Goal: Transaction & Acquisition: Purchase product/service

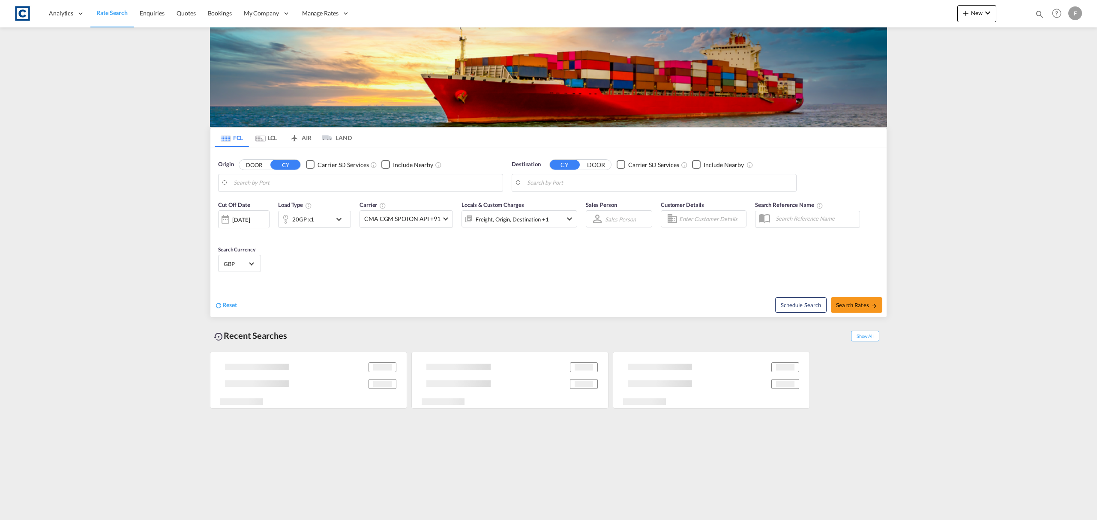
type input "[GEOGRAPHIC_DATA], GBSOU"
type input "Colombo, LKCMB"
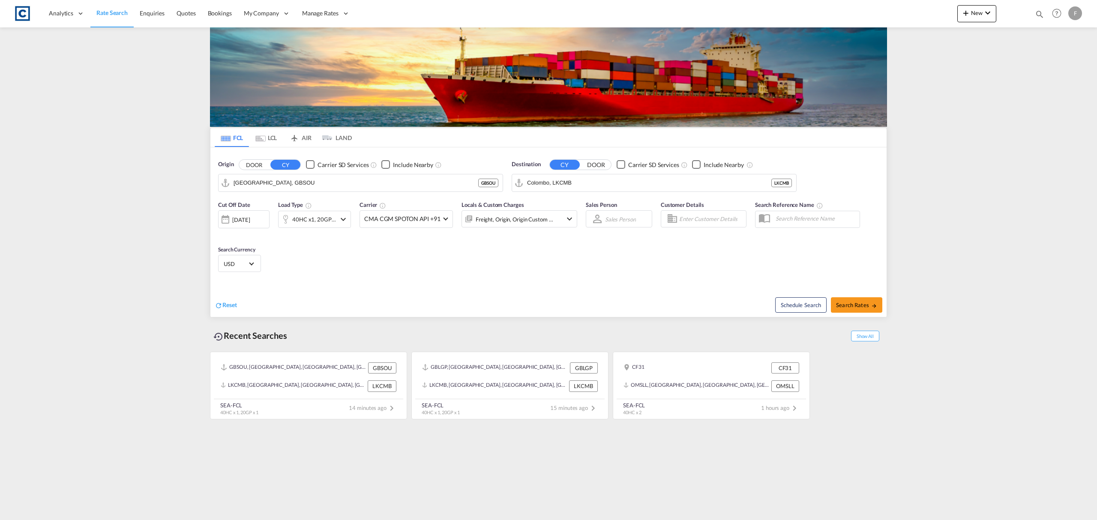
click at [261, 167] on button "DOOR" at bounding box center [254, 165] width 30 height 10
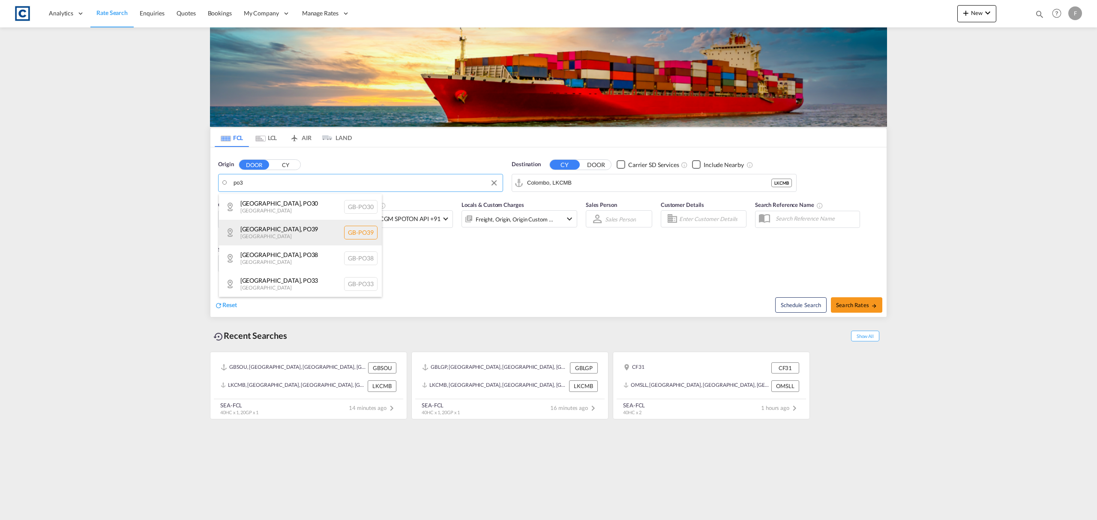
scroll to position [57, 0]
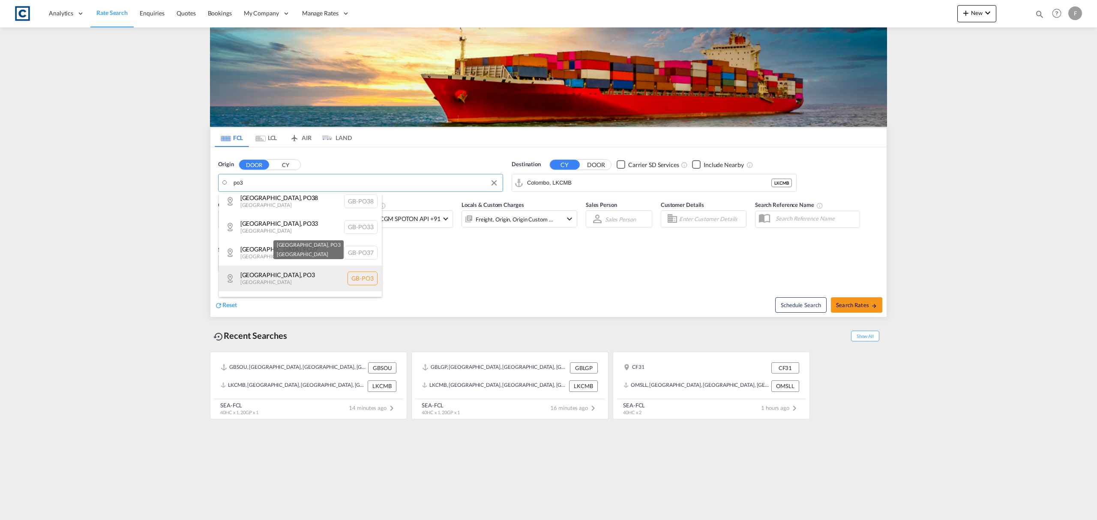
click at [320, 273] on div "[GEOGRAPHIC_DATA] , PO3 [GEOGRAPHIC_DATA] [GEOGRAPHIC_DATA]-PO3" at bounding box center [300, 279] width 163 height 26
type input "GB-PO3, [GEOGRAPHIC_DATA]"
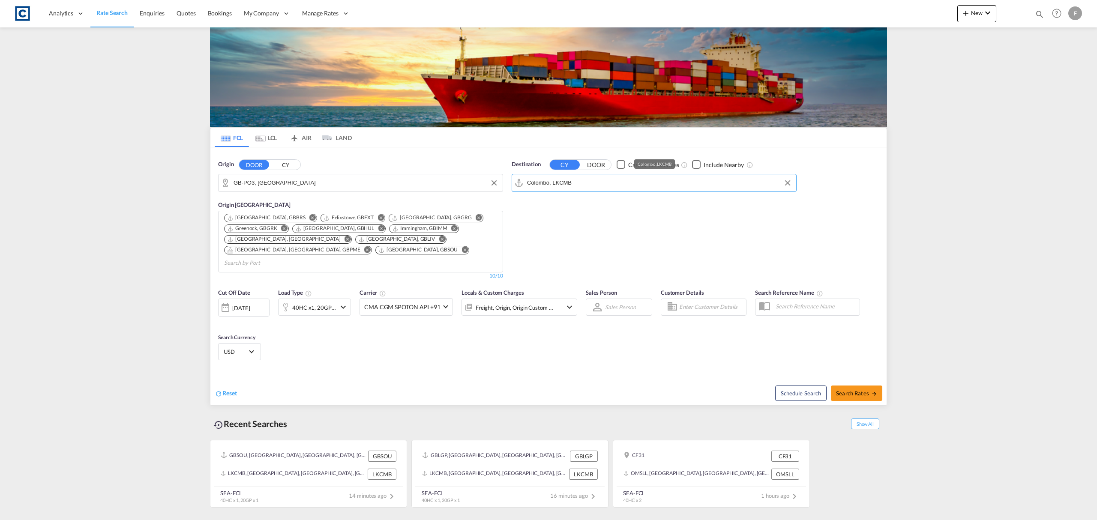
click at [605, 181] on input "Colombo, LKCMB" at bounding box center [659, 183] width 265 height 13
click at [589, 198] on div "[GEOGRAPHIC_DATA] ([GEOGRAPHIC_DATA]) [GEOGRAPHIC_DATA] VNSGN" at bounding box center [593, 209] width 163 height 31
type input "Ho Chi Minh City ([GEOGRAPHIC_DATA]), VNSGN"
click at [317, 302] on div "40HC x1, 20GP x1" at bounding box center [314, 308] width 44 height 12
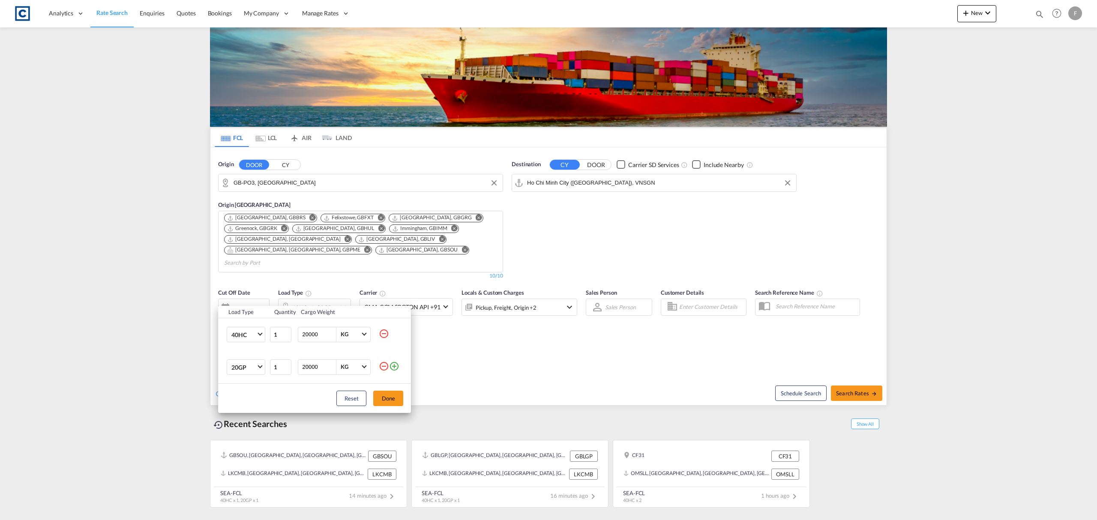
click at [384, 368] on md-icon "icon-minus-circle-outline" at bounding box center [384, 366] width 10 height 10
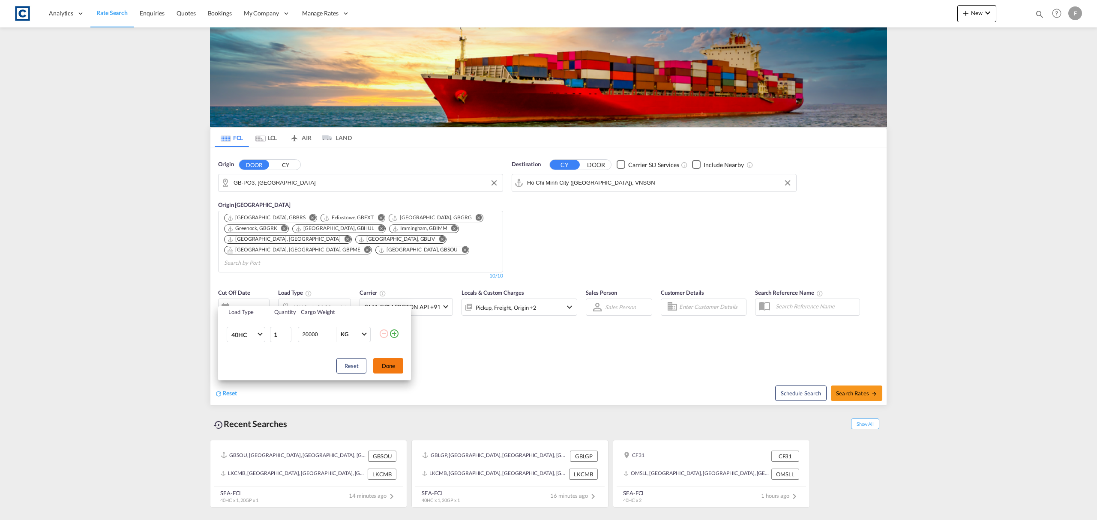
click at [386, 365] on button "Done" at bounding box center [388, 365] width 30 height 15
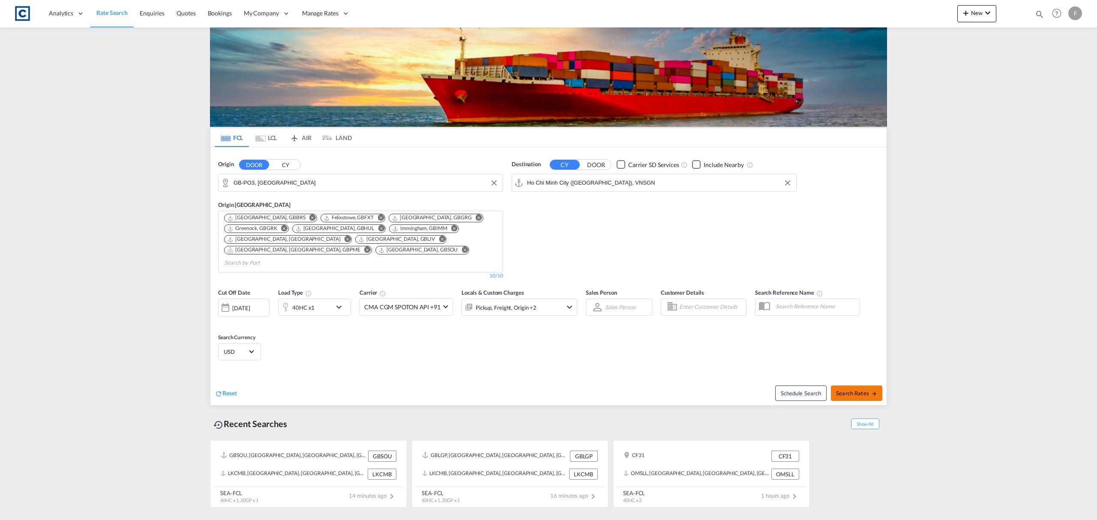
click at [864, 390] on span "Search Rates" at bounding box center [856, 393] width 41 height 7
type input "PO3 to VNSGN / [DATE]"
